Goal: Task Accomplishment & Management: Manage account settings

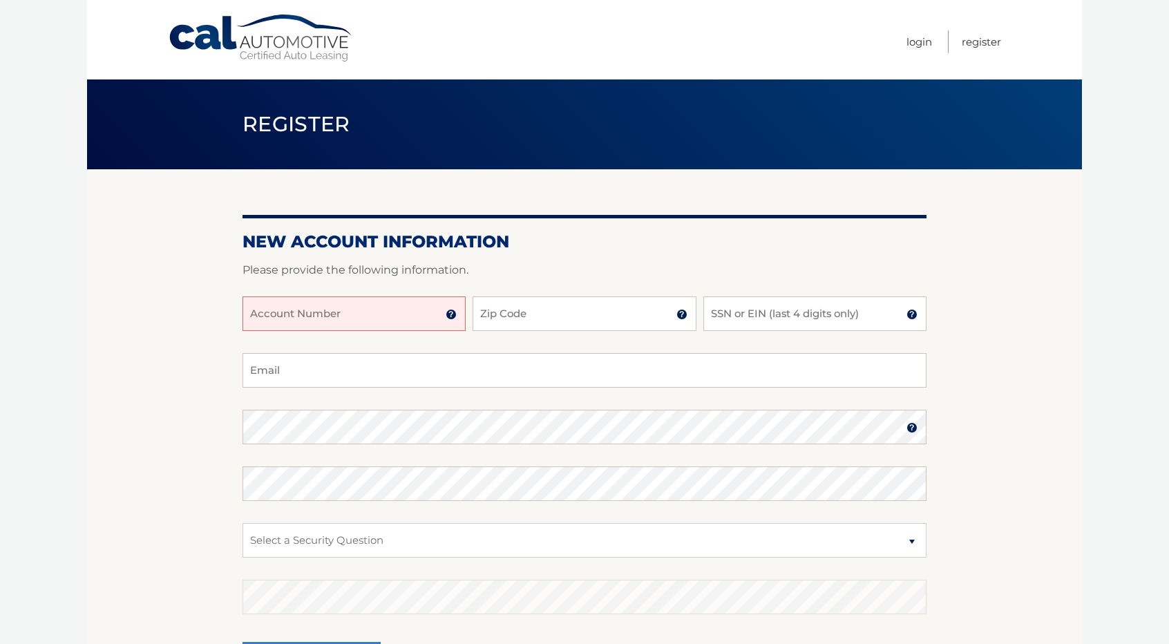
click at [355, 324] on input "Account Number" at bounding box center [354, 313] width 223 height 35
type input "44456016482"
click at [503, 305] on input "Zip Code" at bounding box center [584, 313] width 223 height 35
type input "07921"
type input "[EMAIL_ADDRESS][DOMAIN_NAME]"
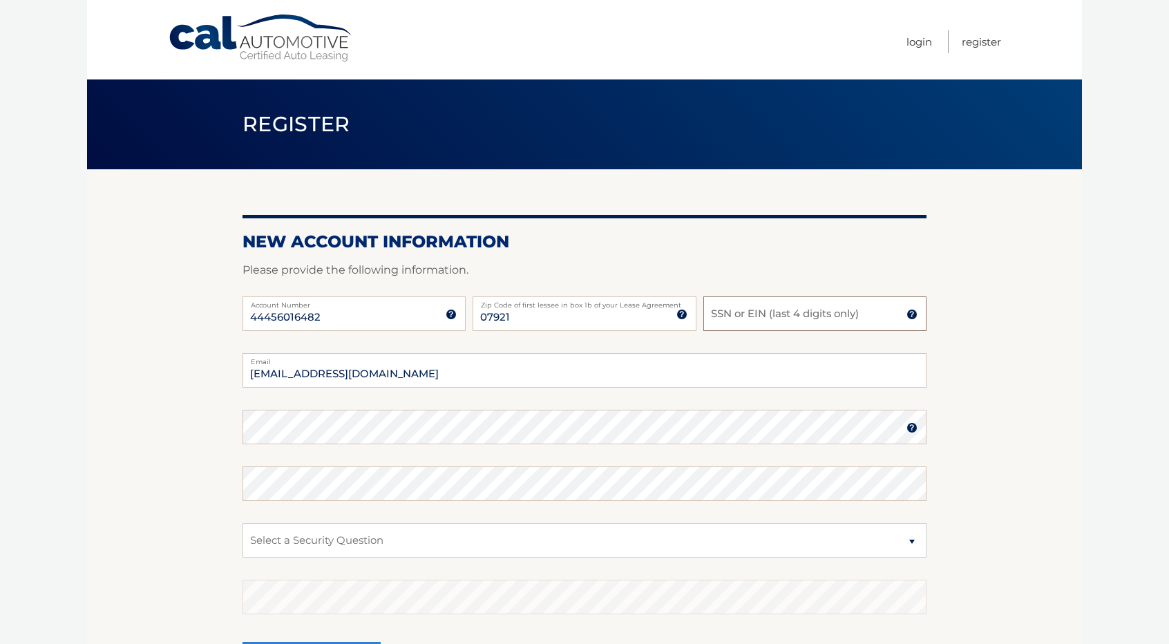
click at [731, 323] on input "SSN or EIN (last 4 digits only)" at bounding box center [815, 313] width 223 height 35
type input "8778"
click at [387, 534] on select "Select a Security Question What was the name of your elementary school? What is…" at bounding box center [585, 540] width 684 height 35
select select "1"
click at [243, 523] on select "Select a Security Question What was the name of your elementary school? What is…" at bounding box center [585, 540] width 684 height 35
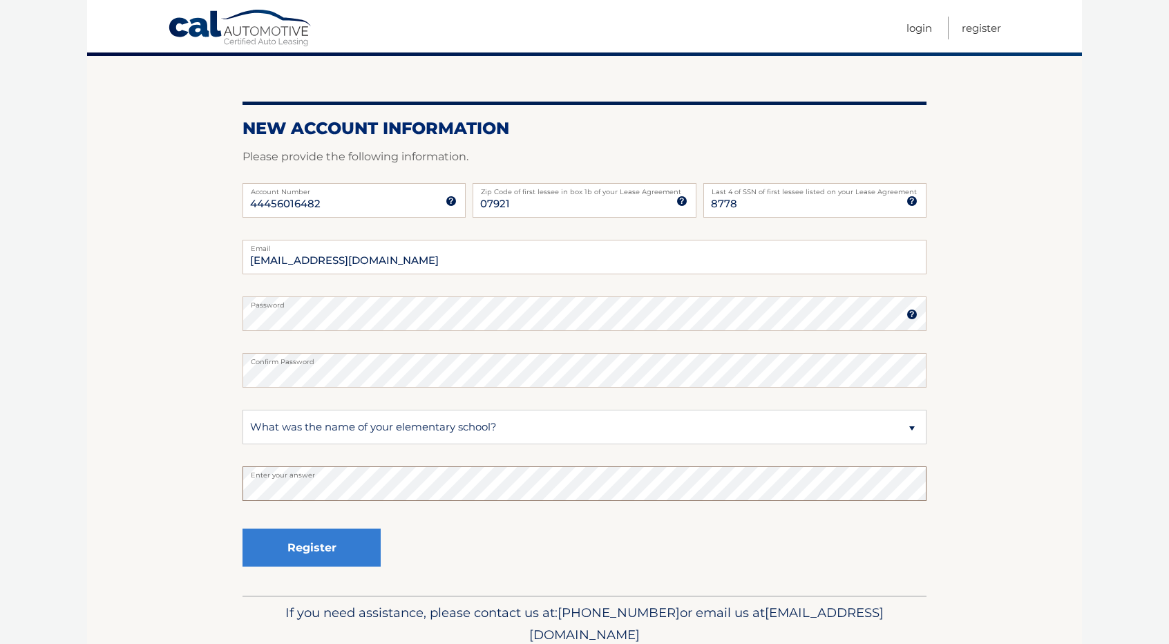
scroll to position [138, 0]
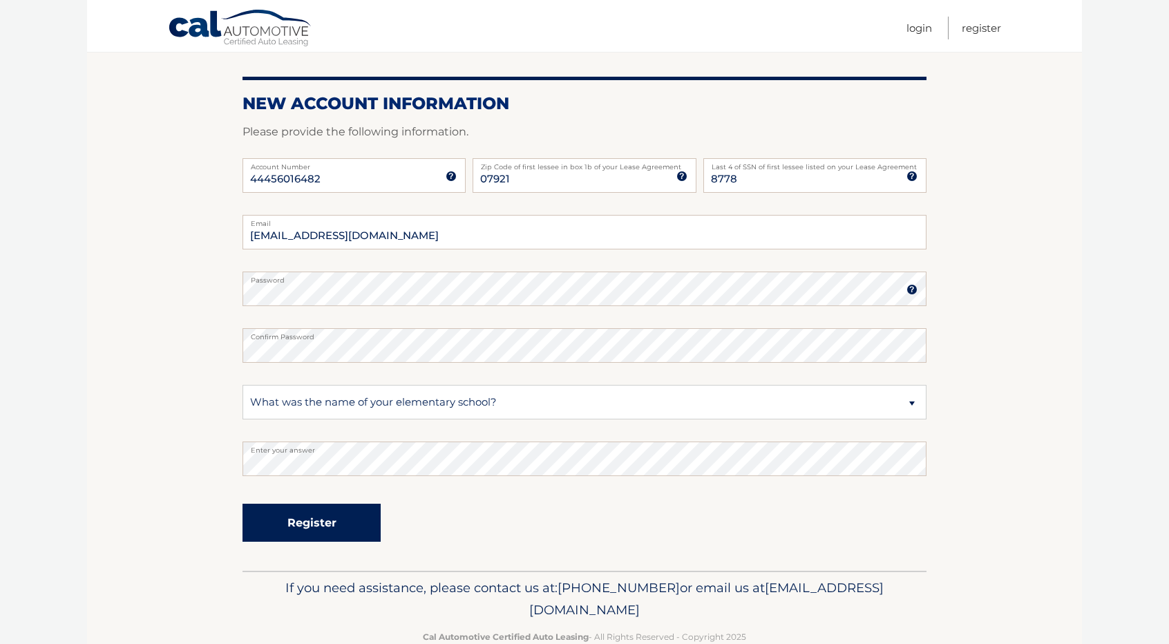
click at [291, 541] on button "Register" at bounding box center [312, 523] width 138 height 38
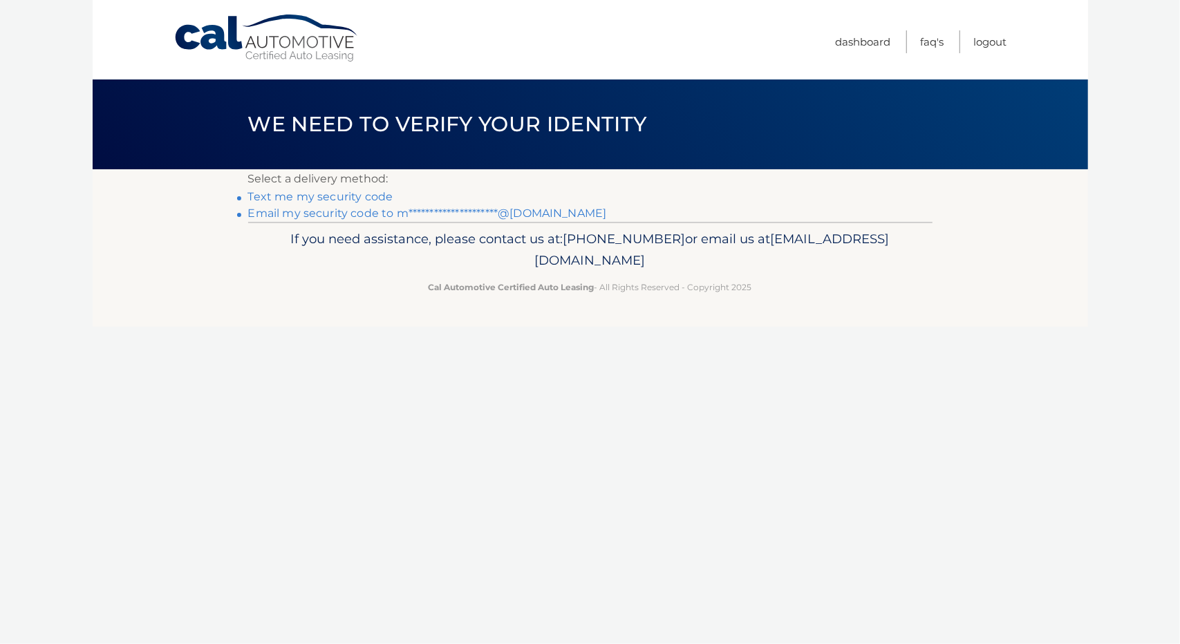
click at [308, 216] on link "**********" at bounding box center [427, 213] width 359 height 13
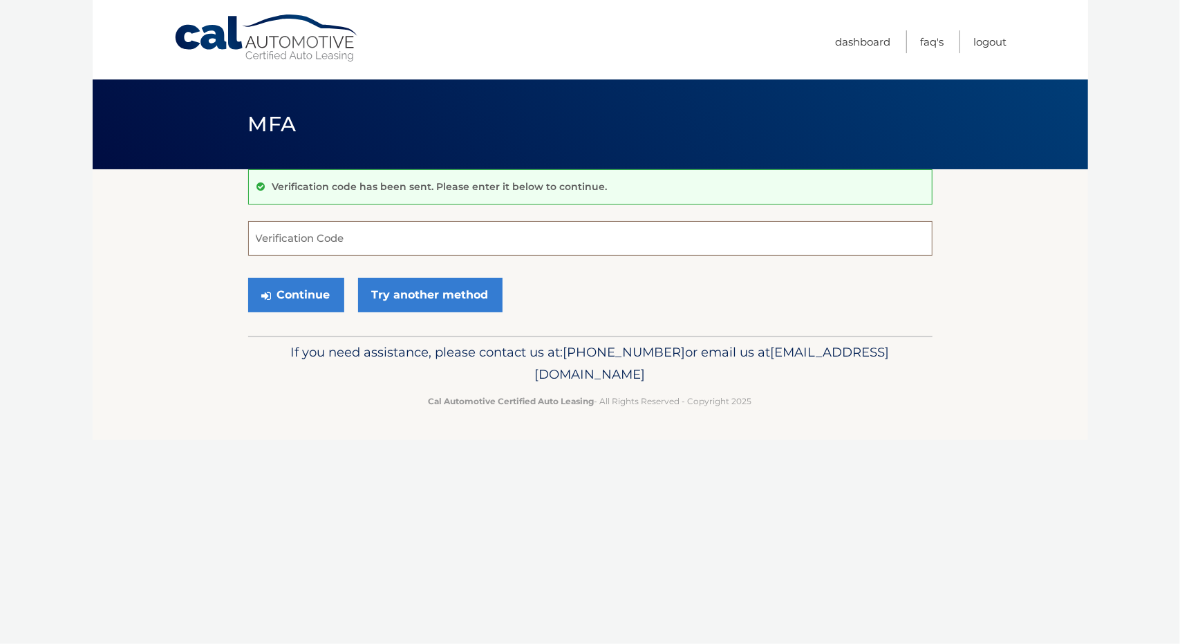
click at [286, 227] on input "Verification Code" at bounding box center [590, 238] width 684 height 35
paste input "568962"
click at [307, 286] on button "Continue" at bounding box center [296, 295] width 96 height 35
click at [362, 240] on input "568962" at bounding box center [590, 238] width 684 height 35
type input "568962"
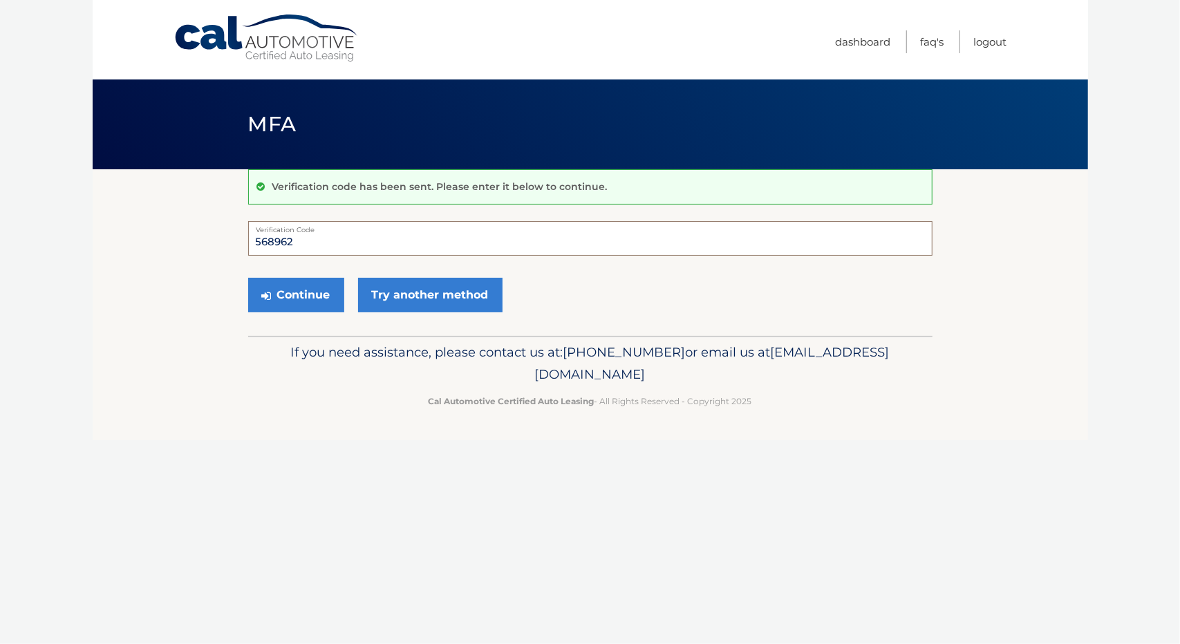
click at [248, 278] on button "Continue" at bounding box center [296, 295] width 96 height 35
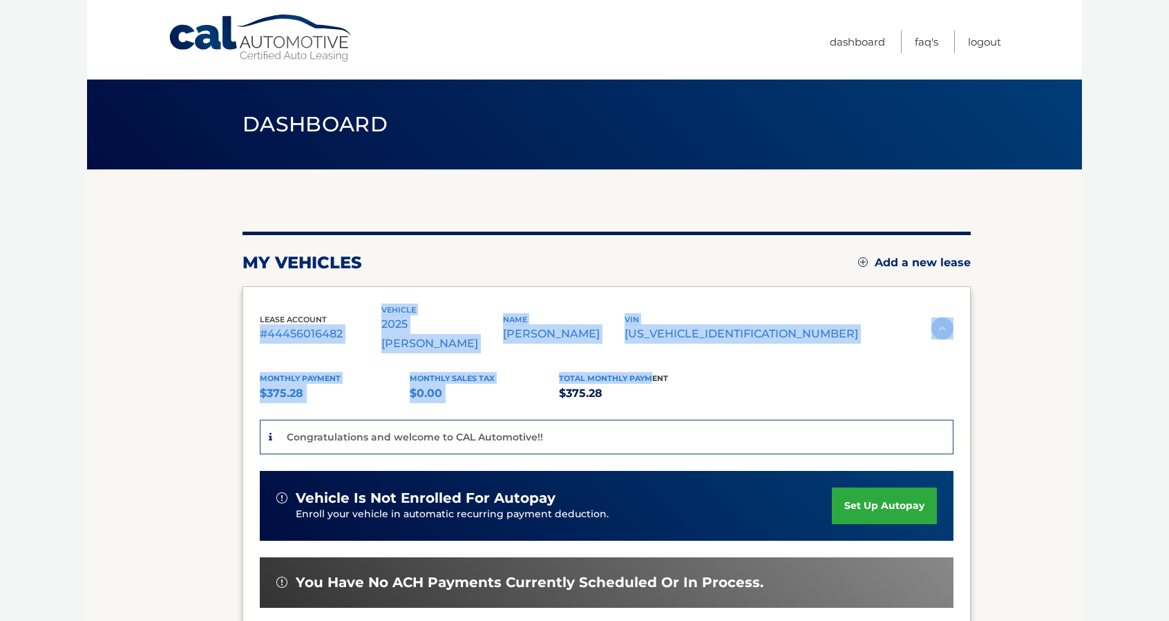
drag, startPoint x: 397, startPoint y: 311, endPoint x: 653, endPoint y: 349, distance: 258.5
click at [653, 349] on div "lease account #44456016482 vehicle 2025 Kia Seltos name MICHAEL CONTE vin KNDER…" at bounding box center [607, 524] width 728 height 476
click at [654, 353] on div "Monthly Payment $375.28 Monthly sales Tax $0.00 Total Monthly Payment $375.28 C…" at bounding box center [607, 549] width 694 height 392
drag, startPoint x: 663, startPoint y: 373, endPoint x: 317, endPoint y: 290, distance: 355.4
click at [318, 289] on div "lease account #44456016482 vehicle 2025 Kia Seltos name MICHAEL CONTE vin KNDER…" at bounding box center [607, 524] width 728 height 476
